Goal: Task Accomplishment & Management: Use online tool/utility

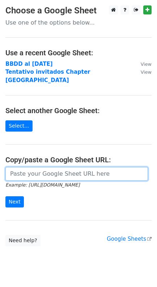
paste input "[URL][DOMAIN_NAME]"
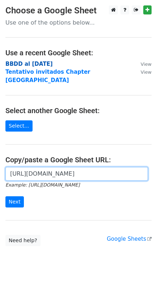
scroll to position [0, 208]
type input "[URL][DOMAIN_NAME]"
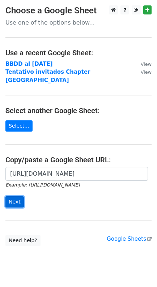
scroll to position [0, 0]
click at [15, 197] on input "Next" at bounding box center [14, 202] width 18 height 11
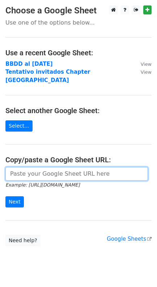
click at [14, 167] on input "url" at bounding box center [76, 174] width 143 height 14
paste input "[URL][DOMAIN_NAME]"
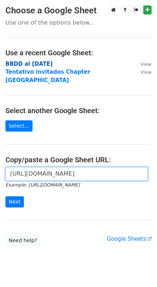
scroll to position [0, 208]
type input "[URL][DOMAIN_NAME]"
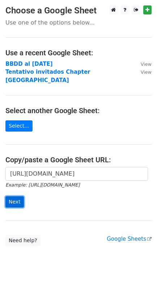
scroll to position [0, 0]
click at [13, 197] on input "Next" at bounding box center [14, 202] width 18 height 11
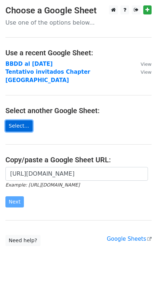
click at [14, 121] on link "Select..." at bounding box center [18, 126] width 27 height 11
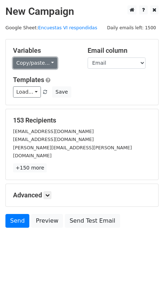
click at [51, 62] on link "Copy/paste..." at bounding box center [35, 63] width 44 height 11
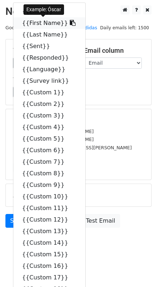
click at [70, 22] on icon at bounding box center [73, 23] width 6 height 6
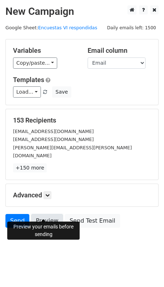
click at [42, 214] on link "Preview" at bounding box center [47, 221] width 32 height 14
click at [14, 214] on link "Send" at bounding box center [17, 221] width 24 height 14
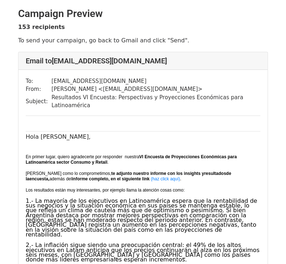
scroll to position [231, 0]
